Goal: Transaction & Acquisition: Purchase product/service

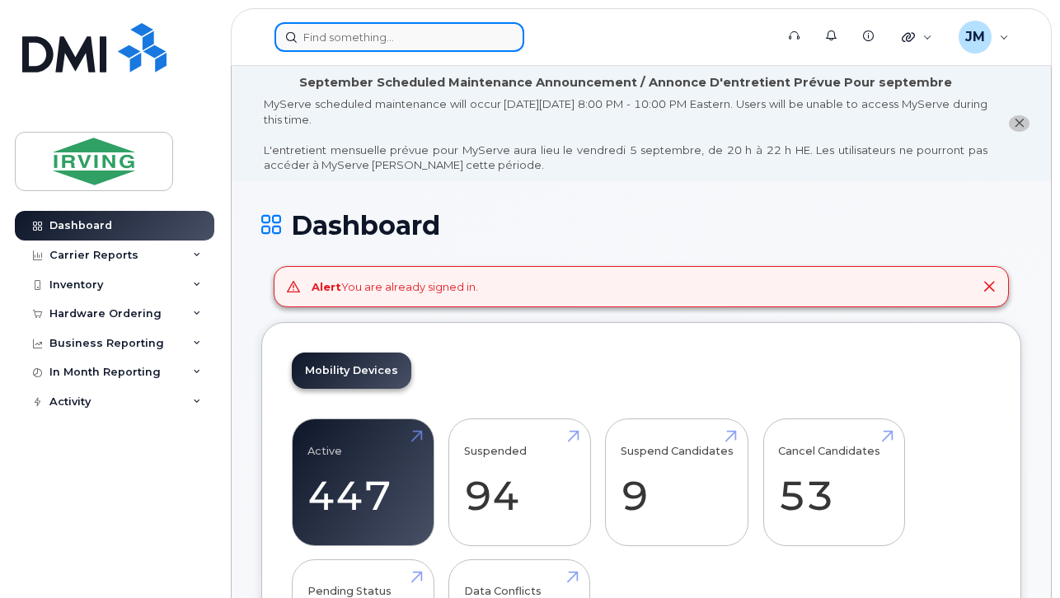
click at [455, 41] on input at bounding box center [399, 37] width 250 height 30
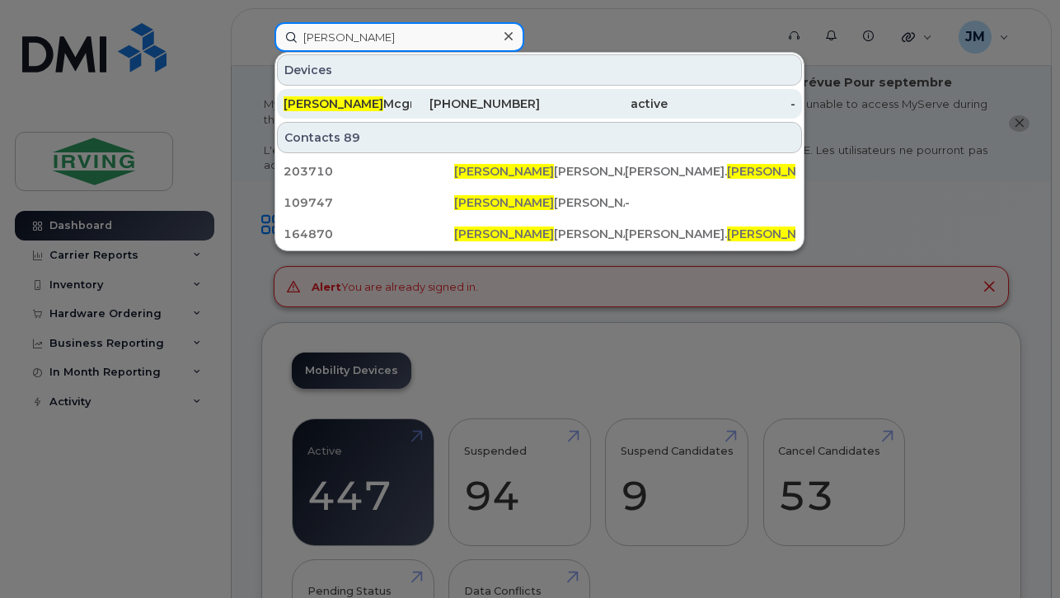
type input "brittany"
click at [385, 98] on div "Brittany Mcgraw" at bounding box center [347, 104] width 128 height 16
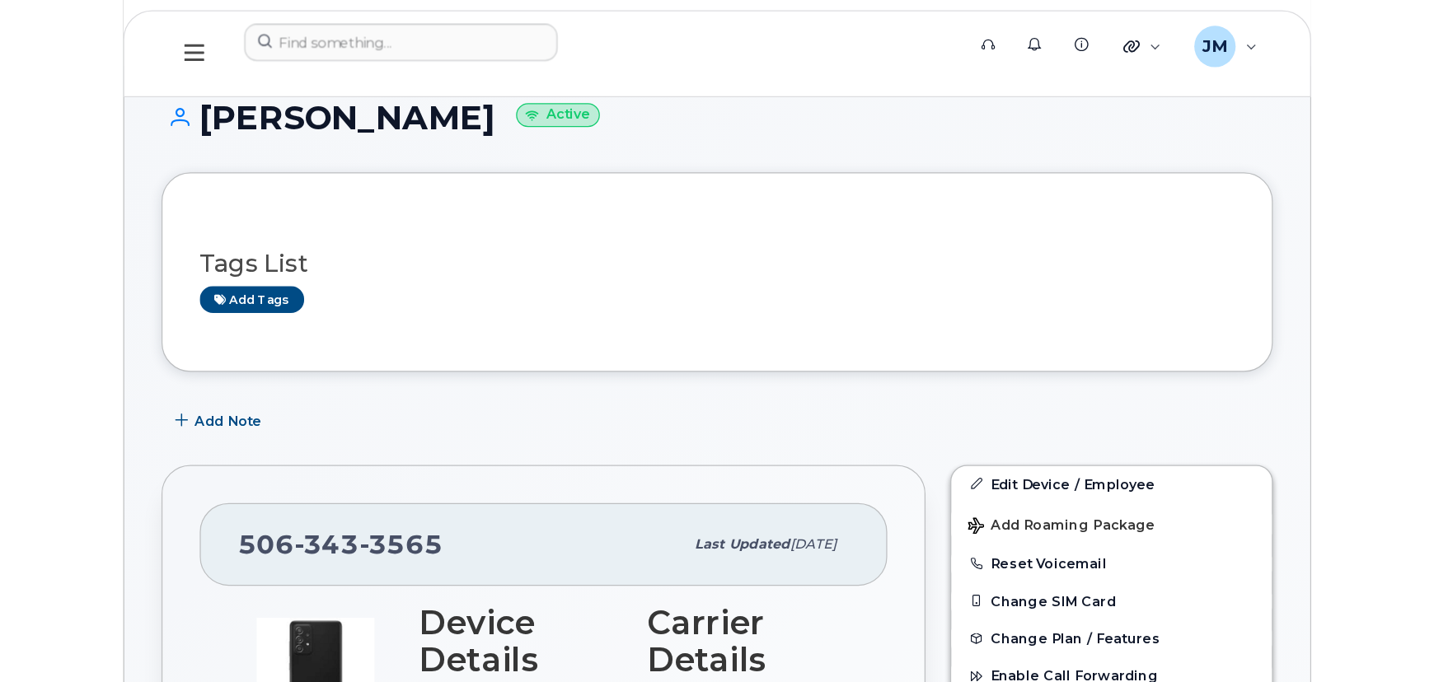
scroll to position [224, 0]
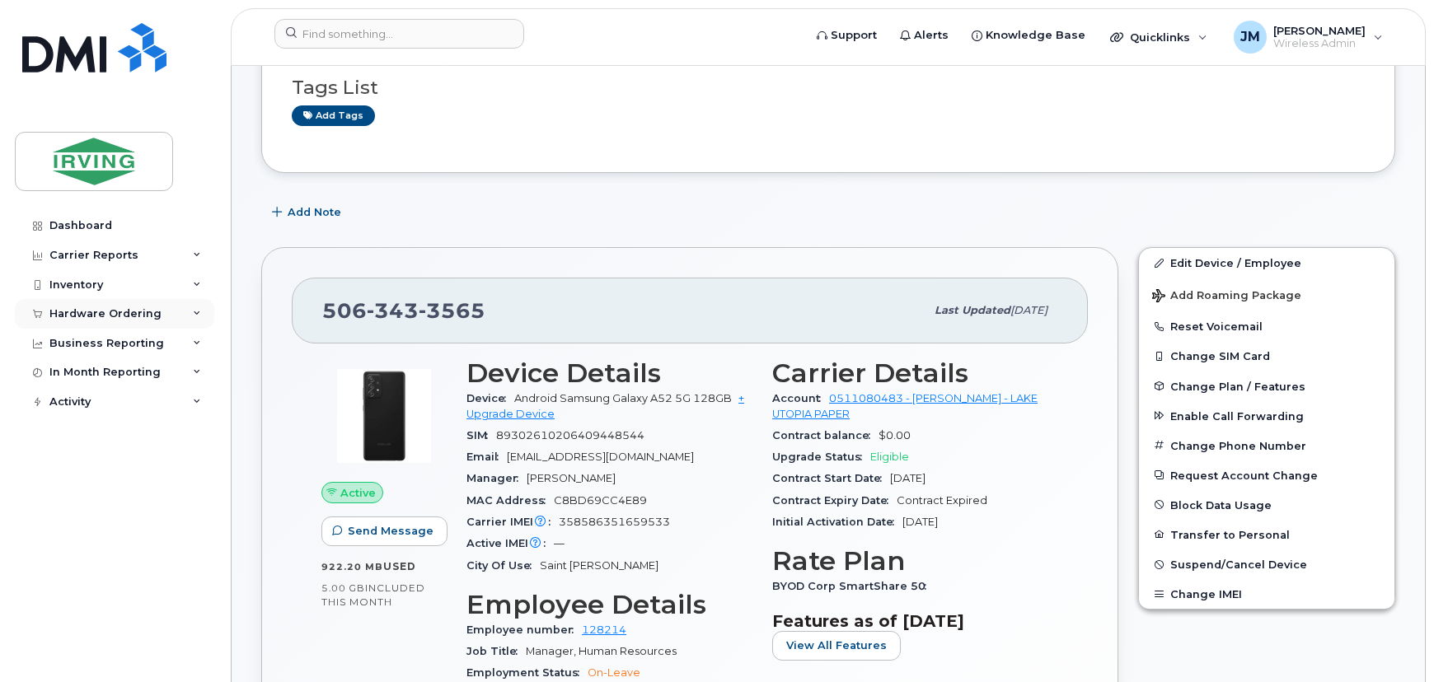
click at [116, 315] on div "Hardware Ordering" at bounding box center [105, 313] width 112 height 13
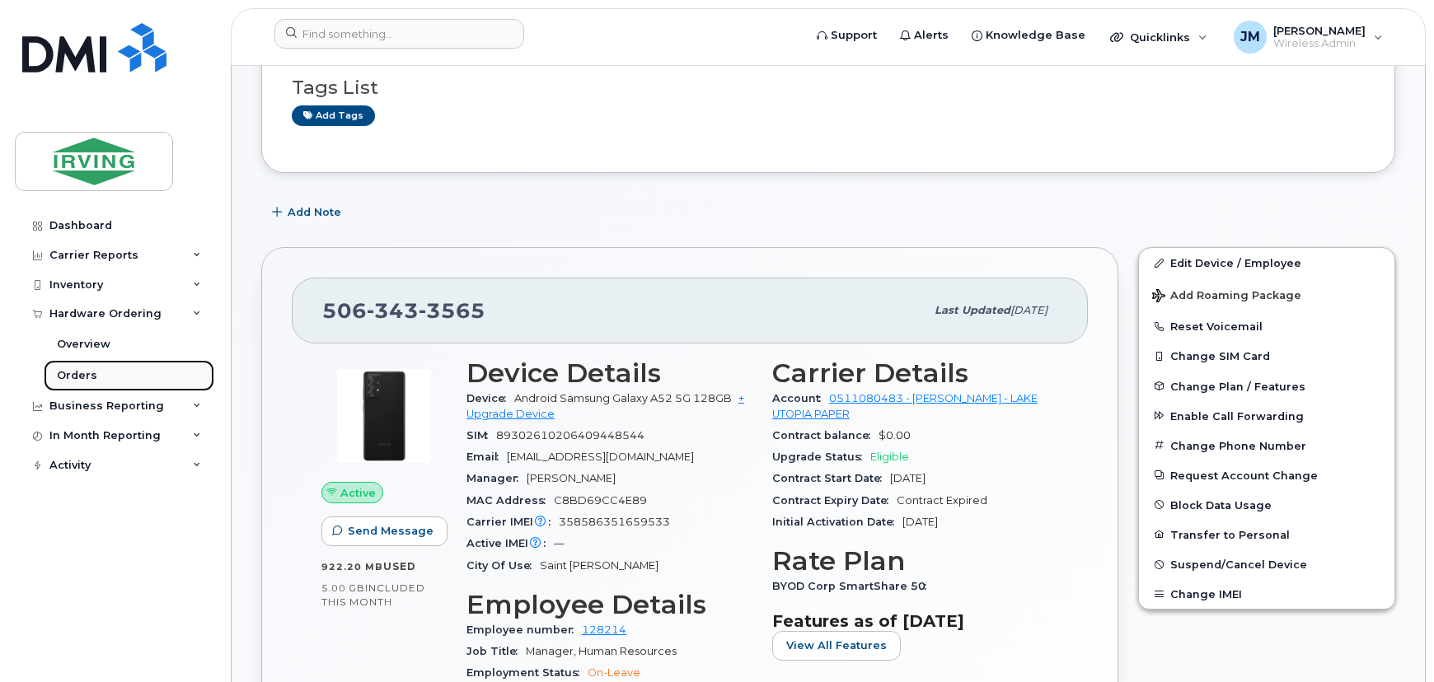
click at [89, 378] on div "Orders" at bounding box center [77, 375] width 40 height 15
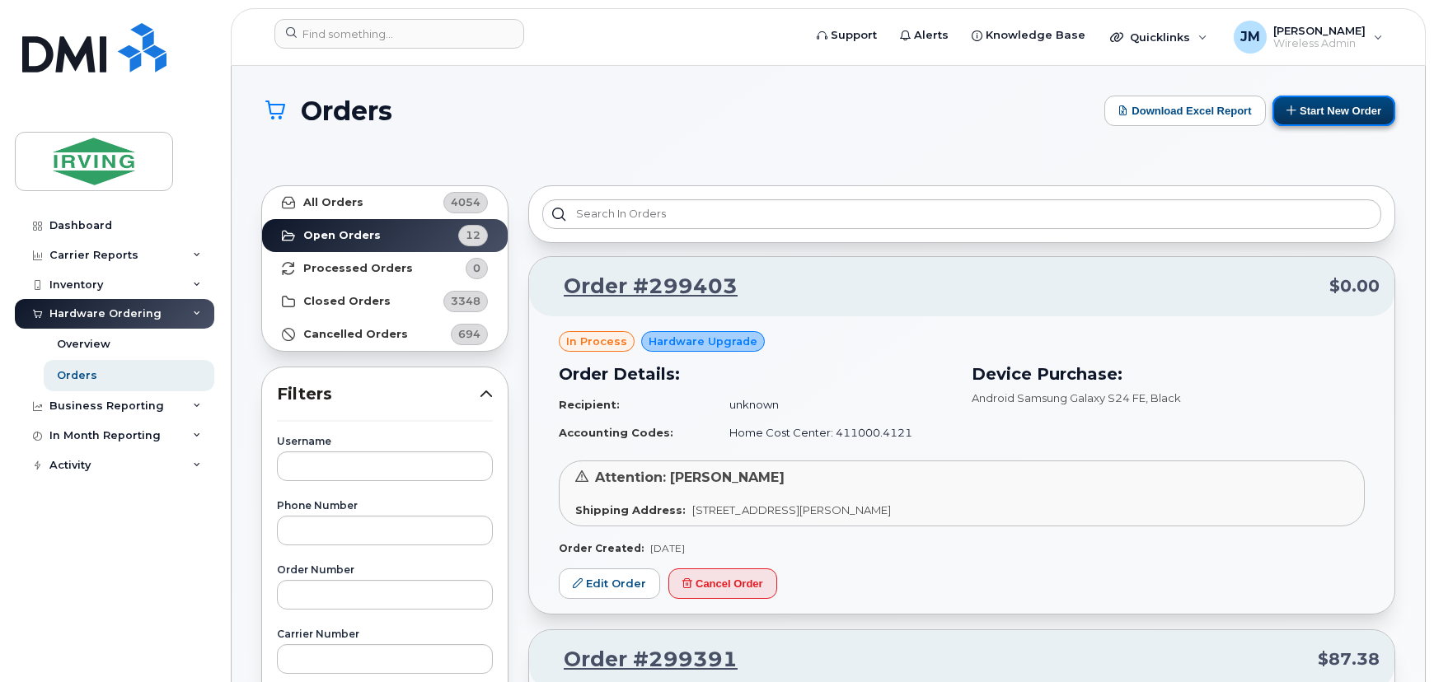
click at [962, 113] on button "Start New Order" at bounding box center [1333, 111] width 123 height 30
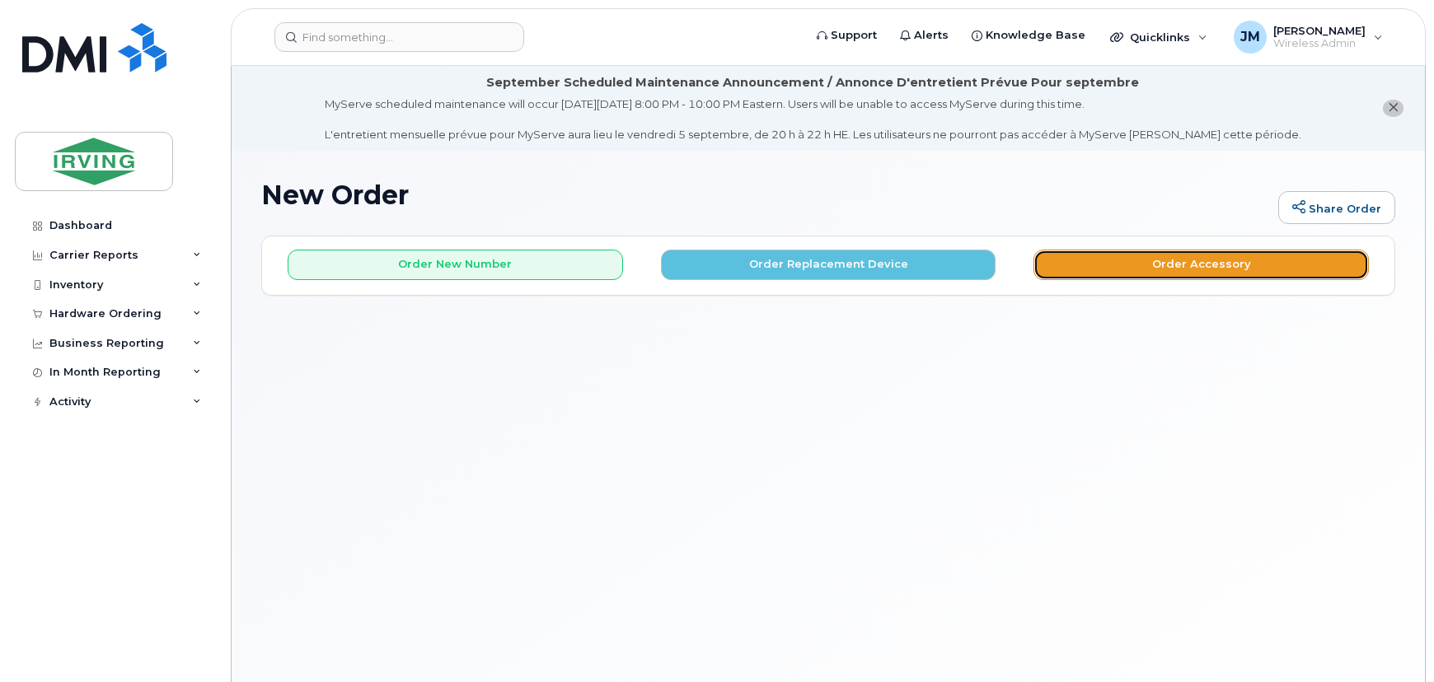
click at [1061, 267] on button "Order Accessory" at bounding box center [1200, 265] width 335 height 30
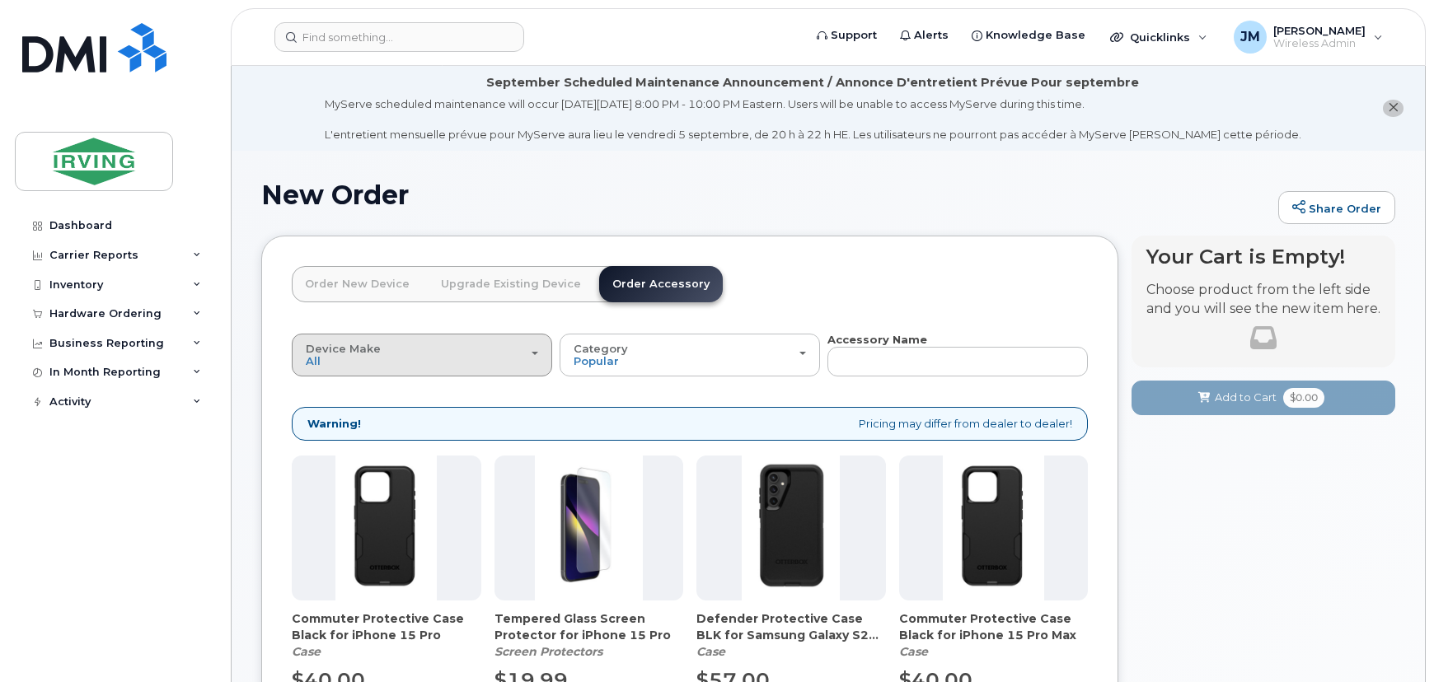
click at [539, 361] on button "Device Make All Android Cell Phone iPhone" at bounding box center [422, 355] width 260 height 43
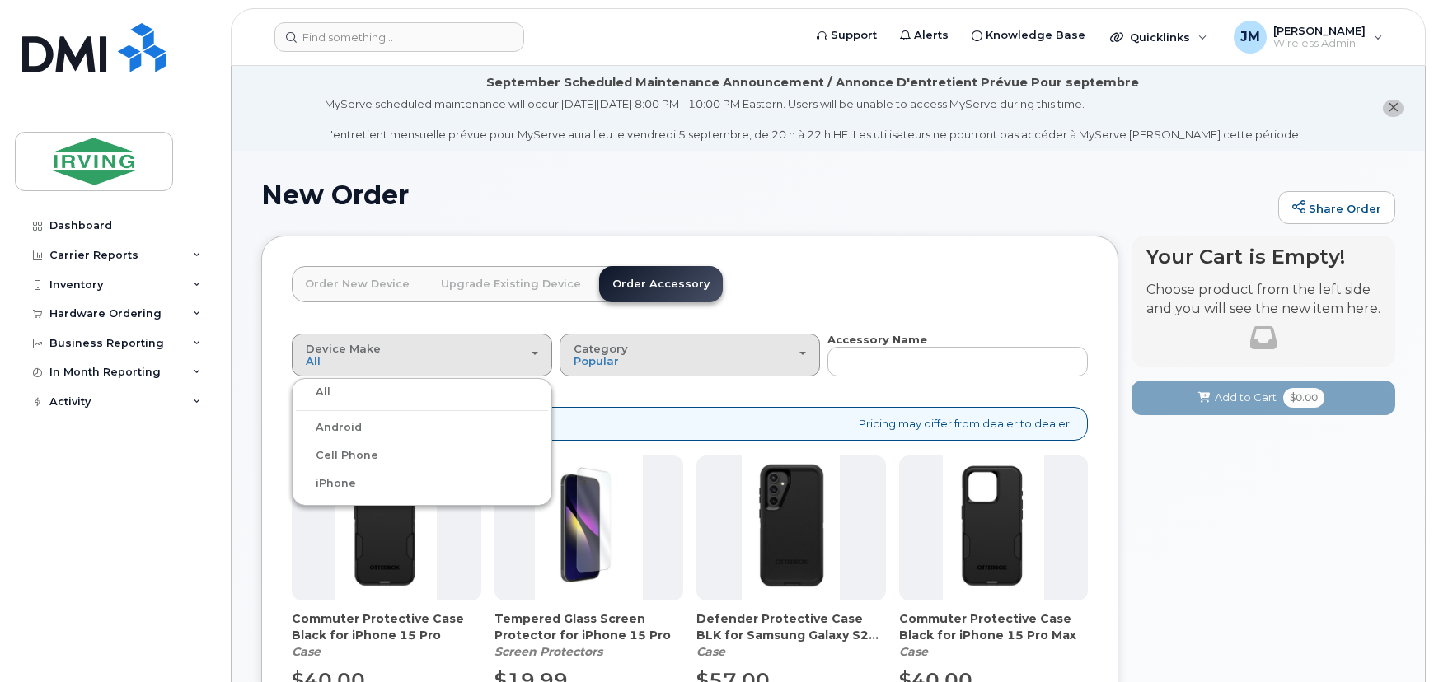
click at [728, 346] on div "Category Popular" at bounding box center [690, 356] width 232 height 26
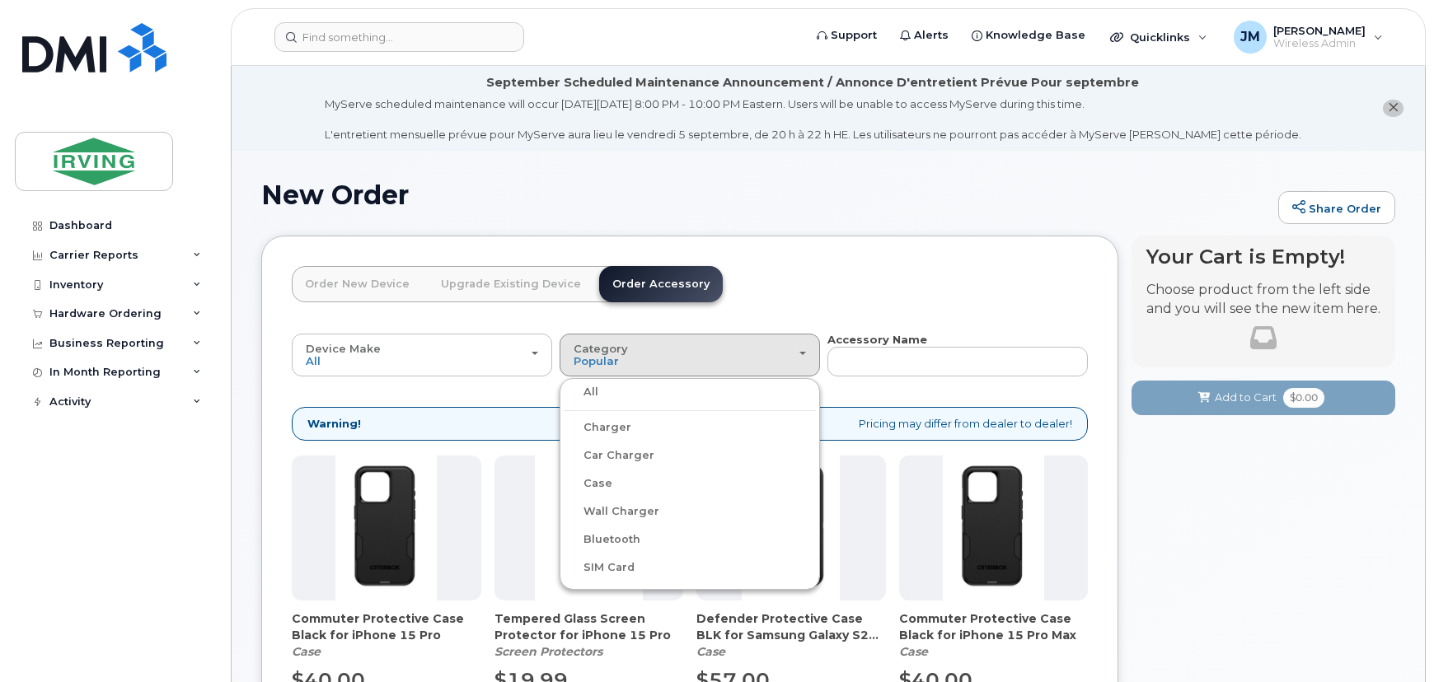
click at [595, 485] on label "Case" at bounding box center [588, 484] width 49 height 20
click at [0, 0] on input "Case" at bounding box center [0, 0] width 0 height 0
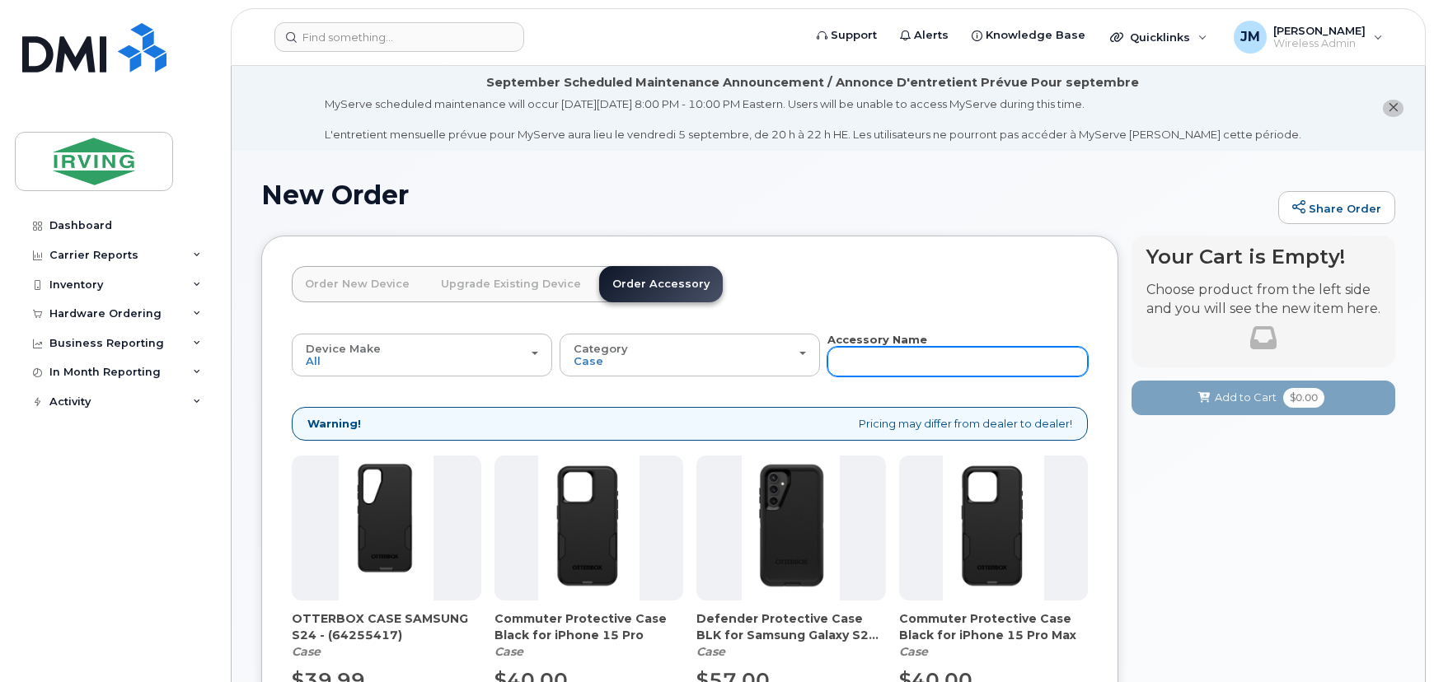
click at [873, 350] on input "text" at bounding box center [957, 362] width 260 height 30
type input "A52"
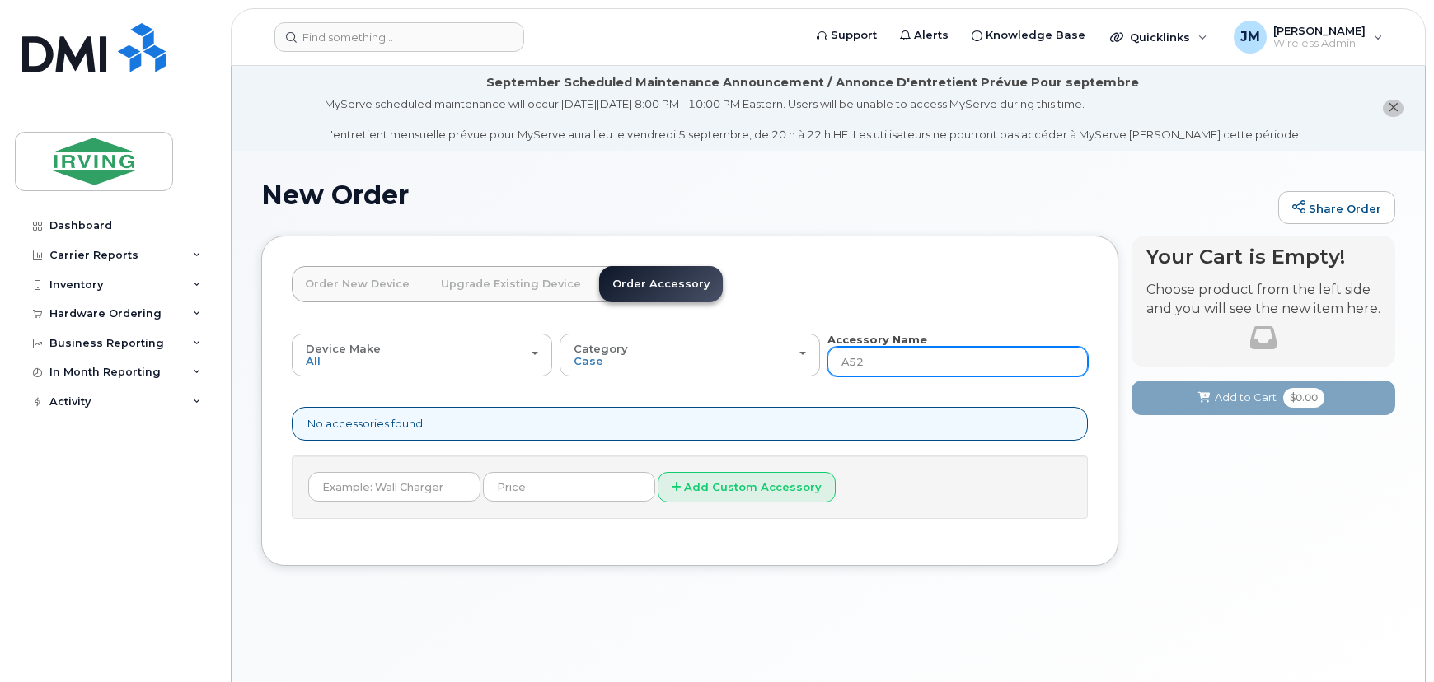
click at [850, 366] on input "A52" at bounding box center [957, 362] width 260 height 30
type input "A 52"
click at [881, 362] on input "A 52" at bounding box center [957, 362] width 260 height 30
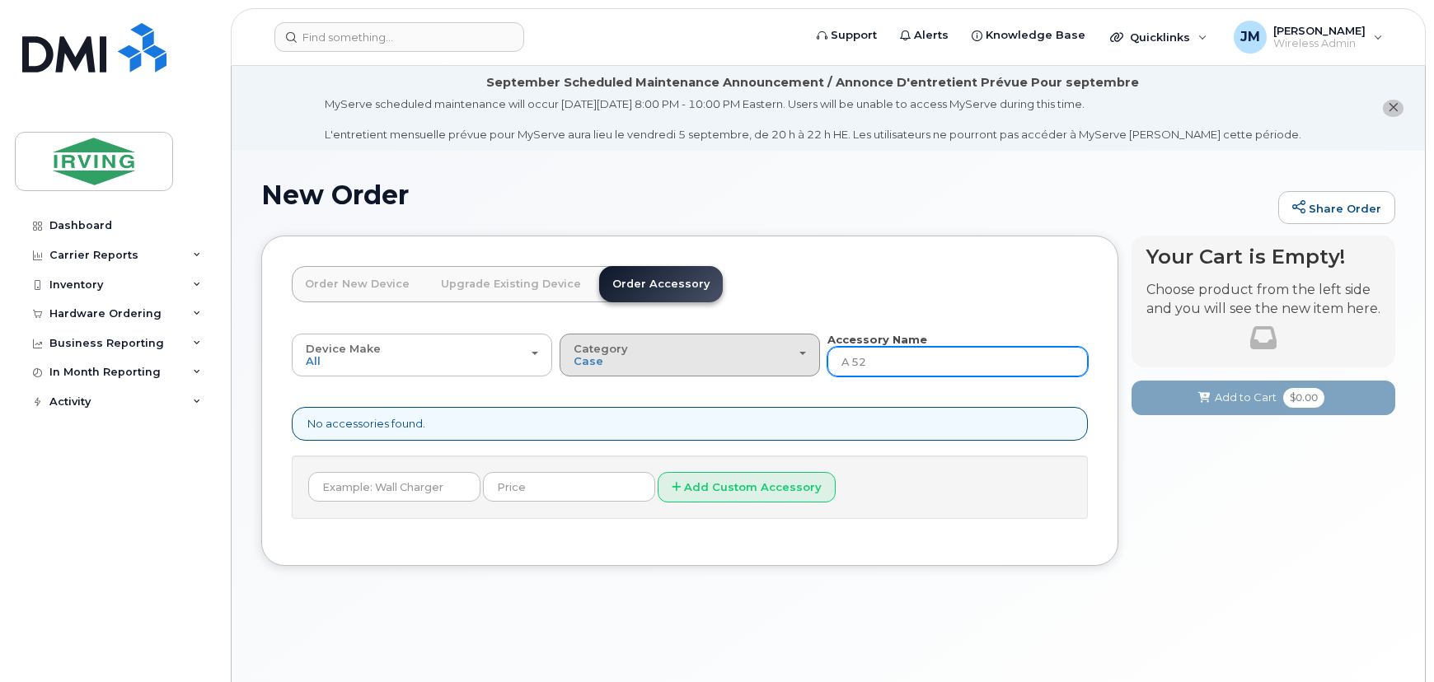
drag, startPoint x: 852, startPoint y: 363, endPoint x: 768, endPoint y: 363, distance: 84.1
click at [768, 363] on div "Device Make All Android Cell Phone iPhone All Android Cell Phone iPhone Categor…" at bounding box center [690, 354] width 796 height 45
type input "52"
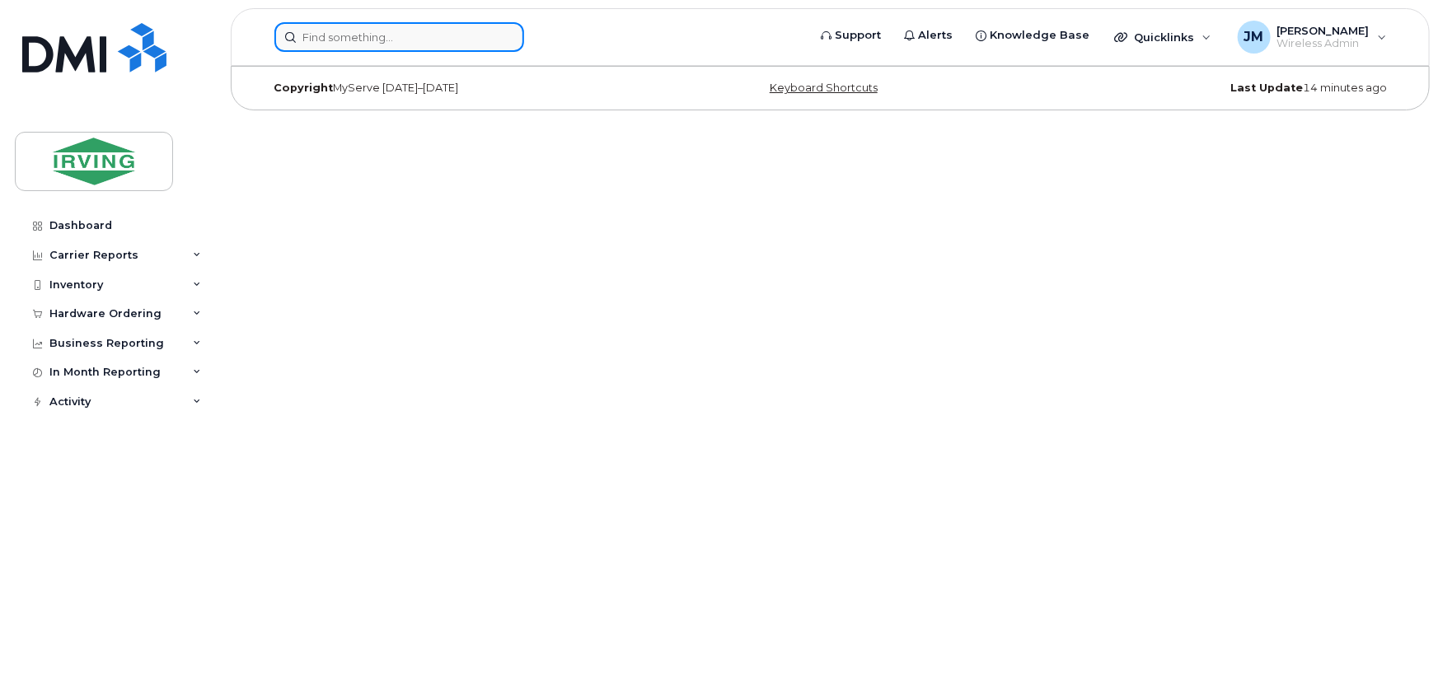
click at [408, 36] on input at bounding box center [399, 37] width 250 height 30
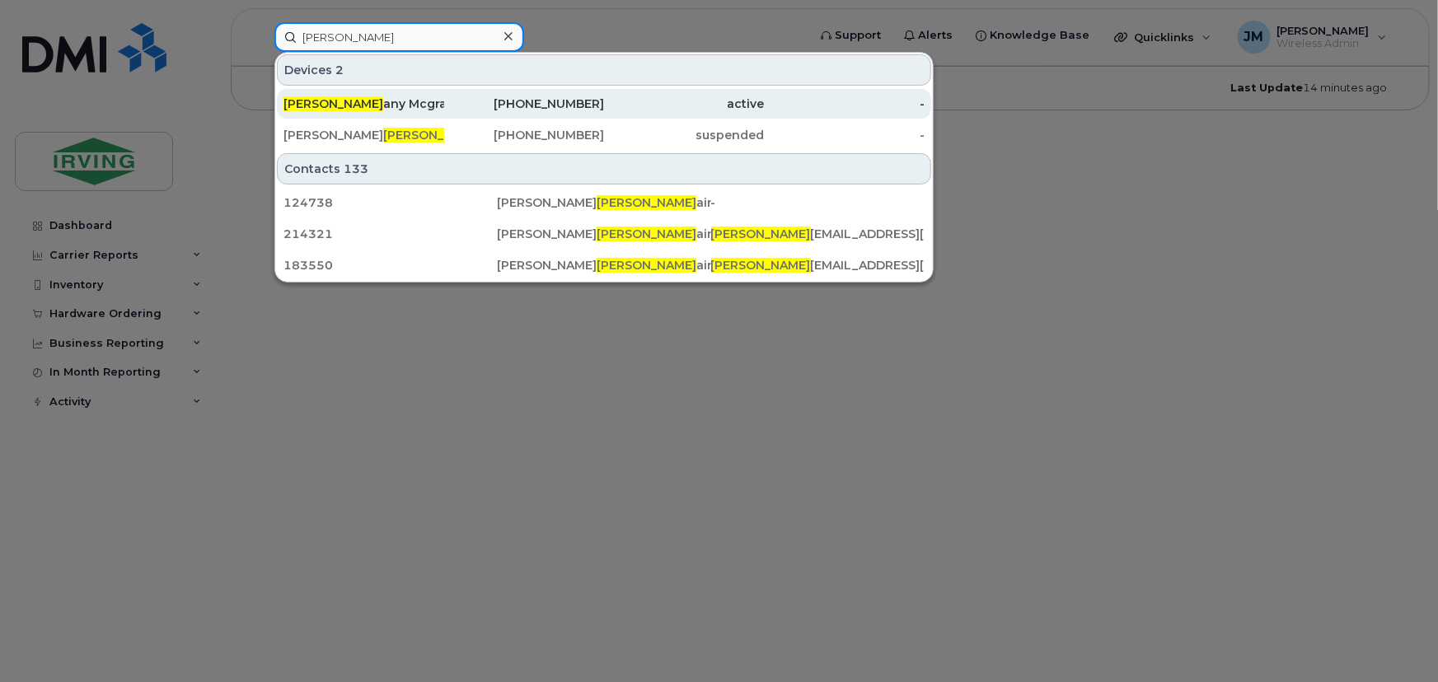
type input "Britt"
click at [370, 98] on div "Britt any Mcgraw" at bounding box center [363, 104] width 161 height 16
